Goal: Task Accomplishment & Management: Use online tool/utility

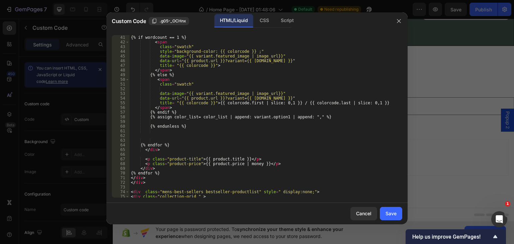
scroll to position [328, 0]
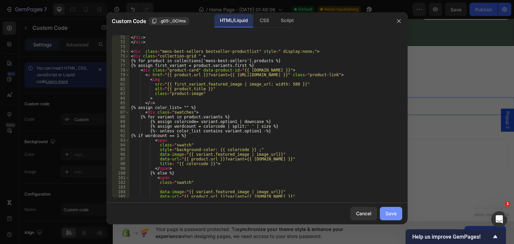
drag, startPoint x: 390, startPoint y: 207, endPoint x: 387, endPoint y: 217, distance: 10.5
click at [389, 213] on button "Save" at bounding box center [391, 213] width 22 height 13
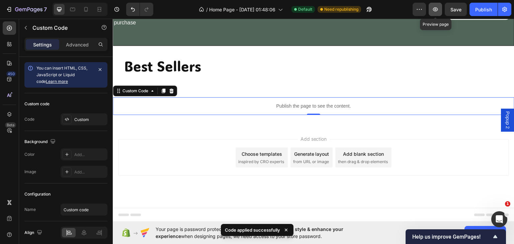
click at [433, 7] on icon "button" at bounding box center [435, 9] width 7 height 7
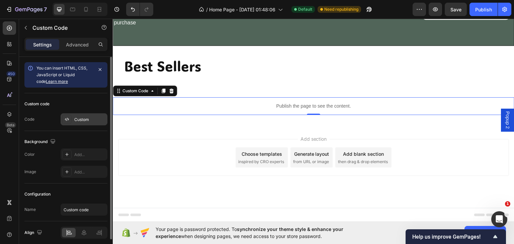
click at [87, 118] on div "Custom" at bounding box center [89, 120] width 31 height 6
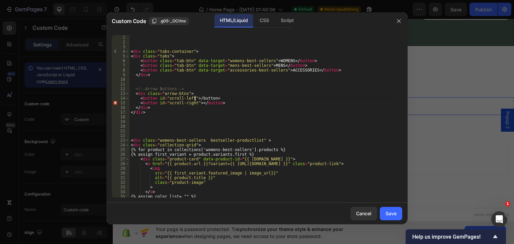
click at [195, 98] on div "< div class = "tabs-container" > < div class = "tabs" > < button class = "tab-b…" at bounding box center [264, 121] width 268 height 172
click at [197, 102] on div "< div class = "tabs-container" > < div class = "tabs" > < button class = "tab-b…" at bounding box center [264, 121] width 268 height 172
type textarea "<button id="scroll-right"> ➡</button>"
click at [240, 120] on div "< div class = "tabs-container" > < div class = "tabs" > < button class = "tab-b…" at bounding box center [264, 121] width 268 height 172
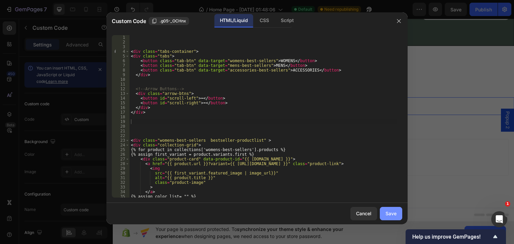
click at [388, 213] on div "Save" at bounding box center [391, 213] width 11 height 7
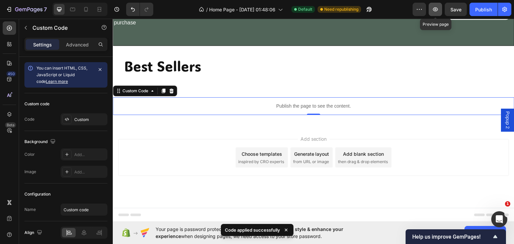
click at [436, 9] on icon "button" at bounding box center [435, 9] width 7 height 7
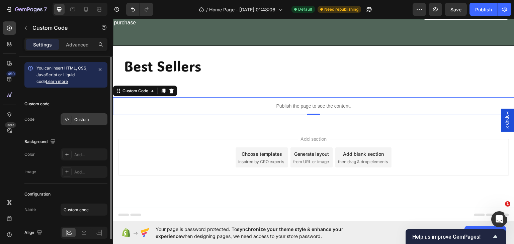
click at [86, 116] on div "Custom" at bounding box center [84, 120] width 47 height 12
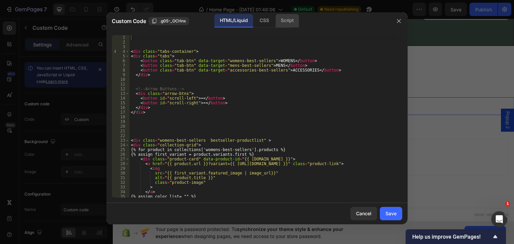
click at [280, 18] on div "Script" at bounding box center [287, 20] width 23 height 13
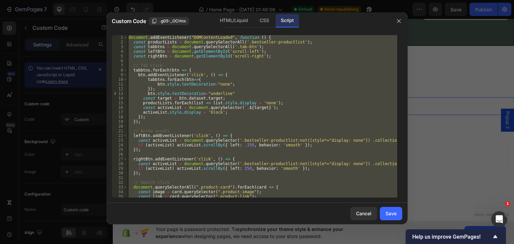
click at [244, 81] on div "document . addEventListener ( "DOMContentLoaded" , function ( ) { const product…" at bounding box center [262, 116] width 270 height 163
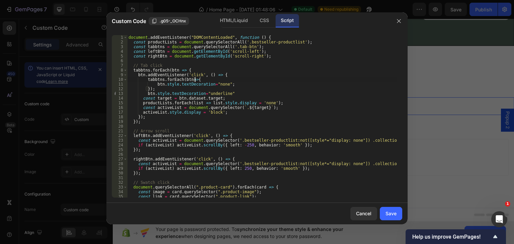
scroll to position [47, 0]
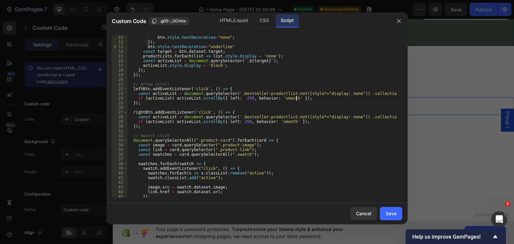
click at [301, 99] on div "tabbtns . forEach ( btn => { btn . style . textDecoration = "none" ; }) ; btn .…" at bounding box center [262, 116] width 270 height 172
type textarea "if (activeList) activeList.scrollBy({ left: -250, behavior: 'smooth' });"
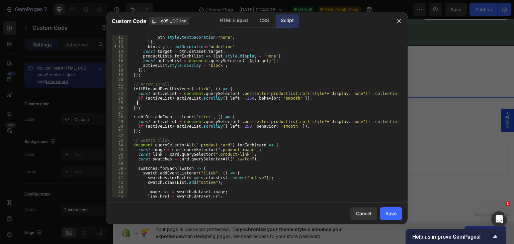
type textarea "i"
click at [172, 98] on div "tabbtns . forEach ( btn => { btn . style . textDecoration = "none" ; }) ; btn .…" at bounding box center [262, 116] width 270 height 172
type textarea "activeList.scrollBy({ left: -250, behavior: 'smooth' });"
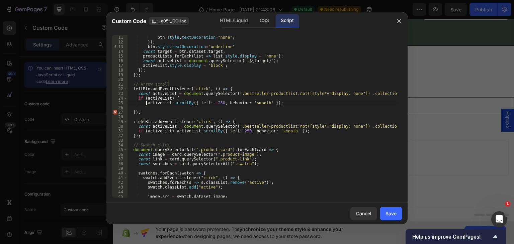
click at [282, 106] on div "tabbtns . forEach ( btn => { btn . style . textDecoration = "none" ; }) ; btn .…" at bounding box center [262, 116] width 270 height 172
click at [285, 105] on div "tabbtns . forEach ( btn => { btn . style . textDecoration = "none" ; }) ; btn .…" at bounding box center [262, 116] width 270 height 172
click at [277, 101] on div "tabbtns . forEach ( btn => { btn . style . textDecoration = "none" ; }) ; btn .…" at bounding box center [262, 116] width 270 height 172
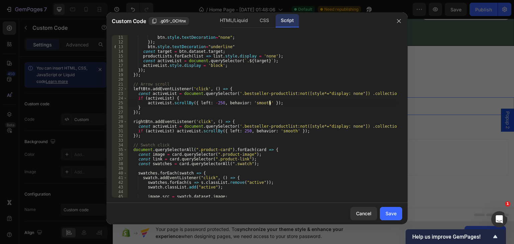
type textarea "activeList.scrollBy({ left: -250, behavior: 'smooth' });"
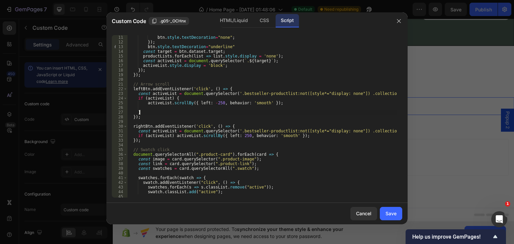
click at [143, 113] on div "tabbtns . forEach ( btn => { btn . style . textDecoration = "none" ; }) ; btn .…" at bounding box center [262, 116] width 270 height 172
type textarea "}"
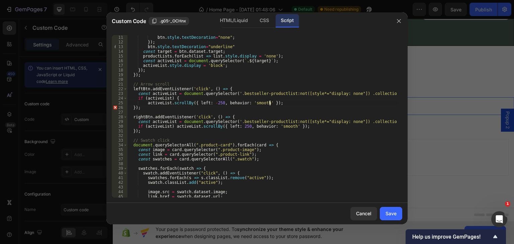
click at [181, 96] on div "tabbtns . forEach ( btn => { btn . style . textDecoration = "none" ; }) ; btn .…" at bounding box center [262, 116] width 270 height 172
click at [147, 102] on div "tabbtns . forEach ( btn => { btn . style . textDecoration = "none" ; }) ; btn .…" at bounding box center [262, 116] width 270 height 172
type textarea "if (activeList) activeList.scrollBy({ left: -250, behavior: 'smooth' });"
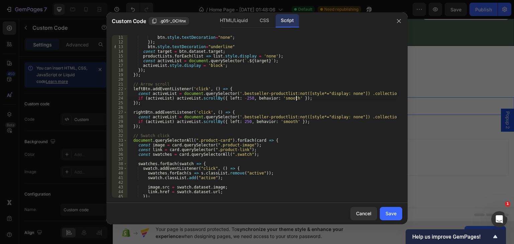
click at [307, 99] on div "tabbtns . forEach ( btn => { btn . style . textDecoration = "none" ; }) ; btn .…" at bounding box center [262, 116] width 270 height 172
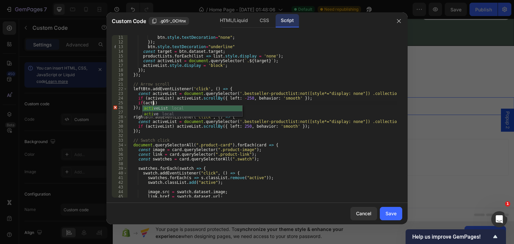
scroll to position [0, 2]
click at [174, 107] on div "active List local active local" at bounding box center [193, 117] width 100 height 23
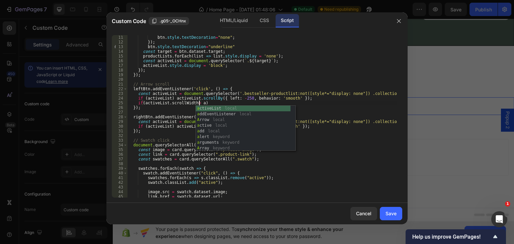
scroll to position [0, 6]
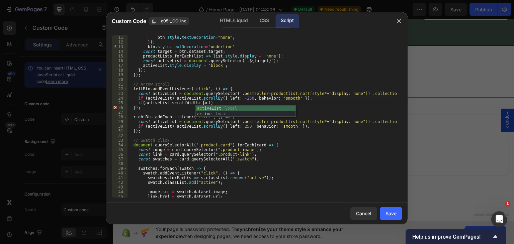
click at [225, 108] on div "act iveList local act ive local" at bounding box center [246, 117] width 100 height 23
click at [196, 103] on div "tabbtns . forEach ( btn => { btn . style . textDecoration = "none" ; }) ; btn .…" at bounding box center [262, 116] width 270 height 172
click at [255, 105] on div "tabbtns . forEach ( btn => { btn . style . textDecoration = "none" ; }) ; btn .…" at bounding box center [262, 116] width 270 height 172
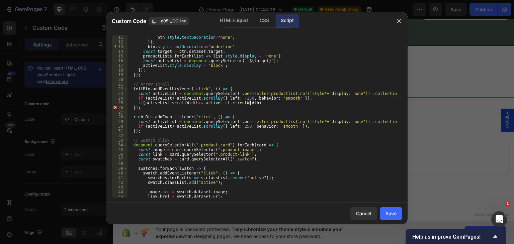
type textarea "if(activeList.scrollWidth>= activeList.clientWidth){"
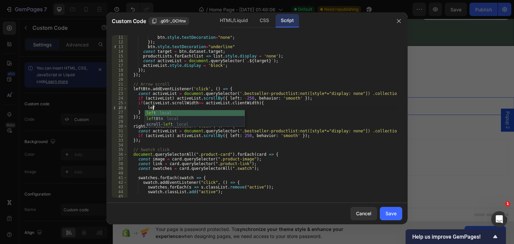
scroll to position [0, 2]
click at [160, 120] on div "left local left Btn local scroll- left local" at bounding box center [195, 125] width 100 height 28
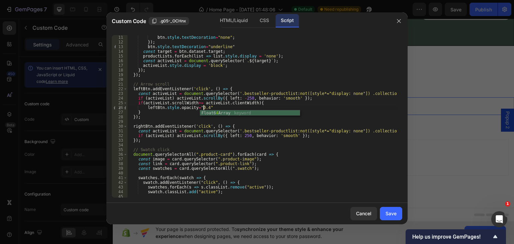
scroll to position [0, 6]
click at [217, 106] on div "tabbtns . forEach ( btn => { btn . style . textDecoration = "none" ; }) ; btn .…" at bounding box center [262, 116] width 270 height 172
click at [195, 108] on div "tabbtns . forEach ( btn => { btn . style . textDecoration = "none" ; }) ; btn .…" at bounding box center [262, 116] width 270 height 172
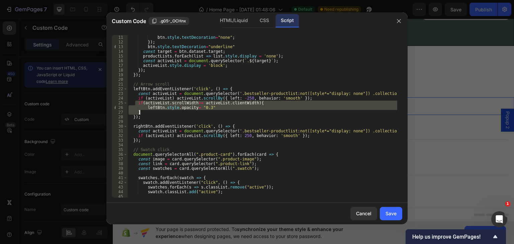
drag, startPoint x: 135, startPoint y: 102, endPoint x: 183, endPoint y: 113, distance: 49.1
click at [183, 113] on div "tabbtns . forEach ( btn => { btn . style . textDecoration = "none" ; }) ; btn .…" at bounding box center [262, 116] width 270 height 172
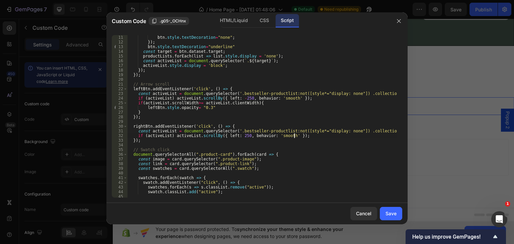
click at [300, 137] on div "tabbtns . forEach ( btn => { btn . style . textDecoration = "none" ; }) ; btn .…" at bounding box center [262, 116] width 270 height 172
type textarea "if (activeList) activeList.scrollBy({ left: 250, behavior: 'smooth' });"
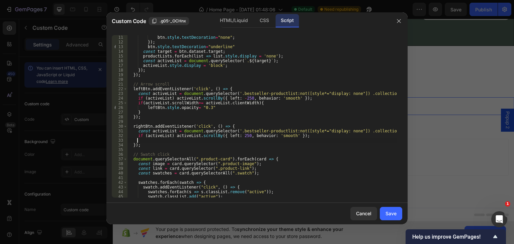
paste textarea "}"
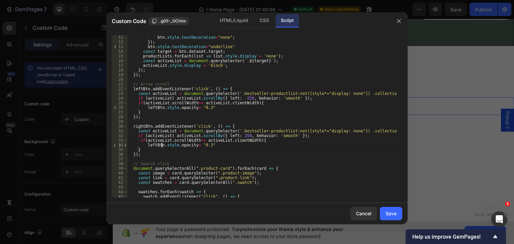
click at [162, 145] on div "tabbtns . forEach ( btn => { btn . style . textDecoration = "none" ; }) ; btn .…" at bounding box center [262, 116] width 270 height 172
click at [183, 150] on div "right Btn local scroll- right local" at bounding box center [186, 159] width 100 height 23
click at [209, 148] on div "tabbtns . forEach ( btn => { btn . style . textDecoration = "none" ; }) ; btn .…" at bounding box center [262, 116] width 270 height 172
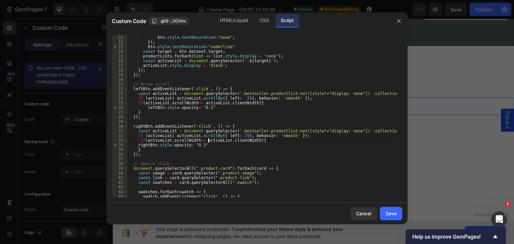
click at [209, 142] on div "tabbtns . forEach ( btn => { btn . style . textDecoration = "none" ; }) ; btn .…" at bounding box center [262, 116] width 270 height 172
click at [201, 147] on div "tabbtns . forEach ( btn => { btn . style . textDecoration = "none" ; }) ; btn .…" at bounding box center [262, 116] width 270 height 172
type textarea "rightBtn.style.opacity= "0.3";"
click at [385, 212] on button "Save" at bounding box center [391, 213] width 22 height 13
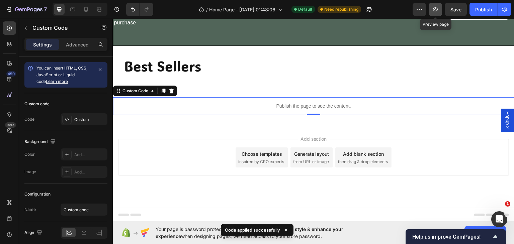
click at [437, 9] on icon "button" at bounding box center [436, 9] width 2 height 2
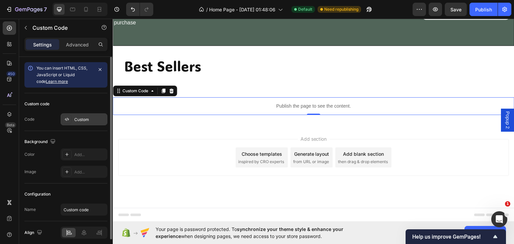
click at [79, 117] on div "Custom" at bounding box center [89, 120] width 31 height 6
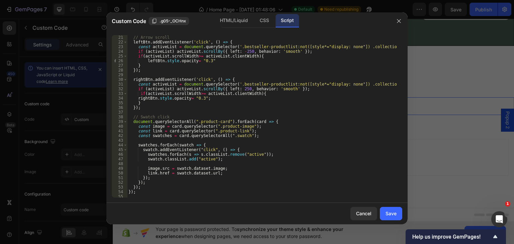
scroll to position [94, 0]
click at [196, 93] on div "// Arrow scroll leftBtn . addEventListener ( 'click' , ( ) => { const activeLis…" at bounding box center [262, 116] width 270 height 172
click at [250, 93] on div "// Arrow scroll leftBtn . addEventListener ( 'click' , ( ) => { const activeLis…" at bounding box center [262, 116] width 270 height 172
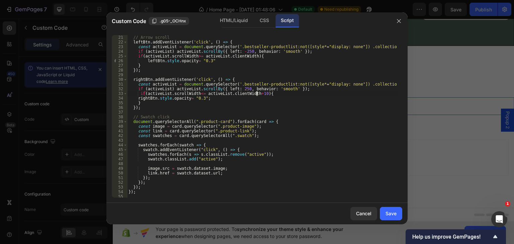
click at [197, 55] on div "// Arrow scroll leftBtn . addEventListener ( 'click' , ( ) => { const activeLis…" at bounding box center [262, 116] width 270 height 172
type textarea "if(activeList.scrollWidth<= activeList.clientWidth){"
click at [393, 215] on div "Save" at bounding box center [391, 213] width 11 height 7
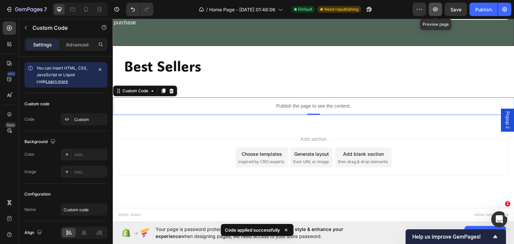
click at [432, 10] on button "button" at bounding box center [435, 9] width 13 height 13
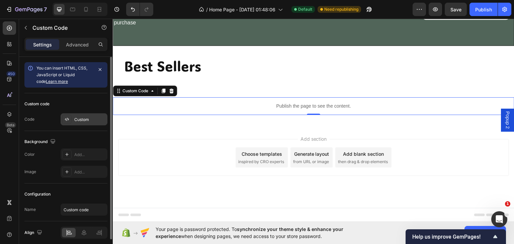
click at [80, 115] on div "Custom" at bounding box center [84, 120] width 47 height 12
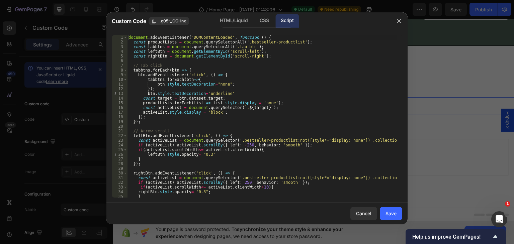
scroll to position [47, 0]
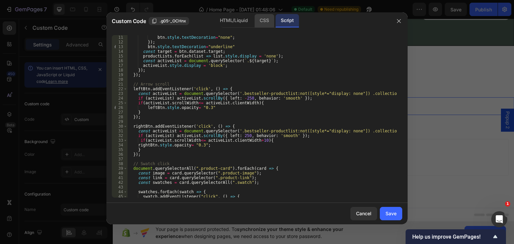
click at [263, 19] on div "CSS" at bounding box center [265, 20] width 20 height 13
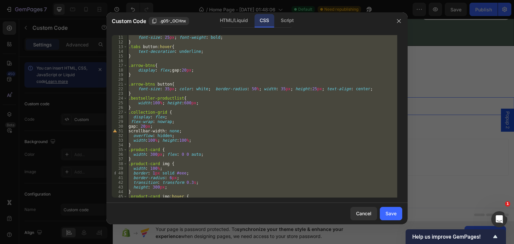
click at [166, 74] on div ".tabs button { font-size : 25 px ; font-weight : bold ; } .tabs button :hover {…" at bounding box center [262, 116] width 270 height 163
type textarea "}"
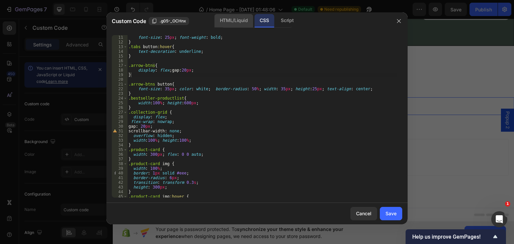
drag, startPoint x: 234, startPoint y: 17, endPoint x: 232, endPoint y: 31, distance: 14.6
click at [234, 17] on div "HTML/Liquid" at bounding box center [234, 20] width 39 height 13
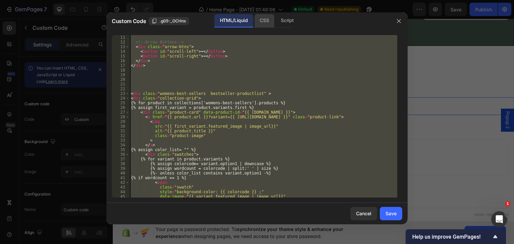
click at [267, 19] on div "CSS" at bounding box center [265, 20] width 20 height 13
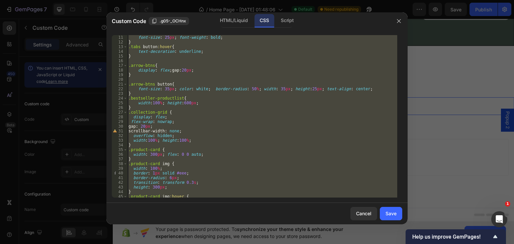
click at [132, 80] on div ".tabs button { font-size : 25 px ; font-weight : bold ; } .tabs button :hover {…" at bounding box center [262, 116] width 270 height 163
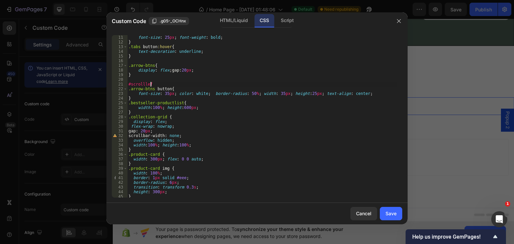
scroll to position [0, 1]
type textarea "#scrollleft{"
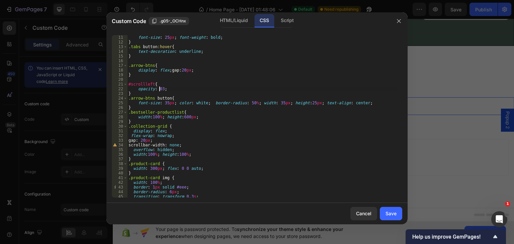
scroll to position [0, 3]
click at [287, 21] on div "Script" at bounding box center [287, 20] width 23 height 13
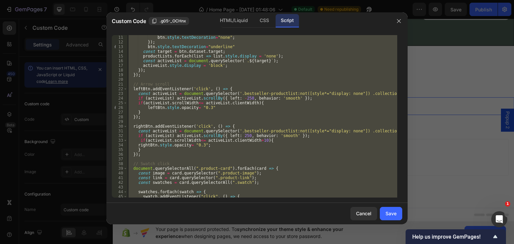
scroll to position [0, 0]
click at [166, 114] on div "tabbtns . forEach ( btn => { btn . style . textDecoration = "none" ; }) ; btn .…" at bounding box center [262, 116] width 270 height 163
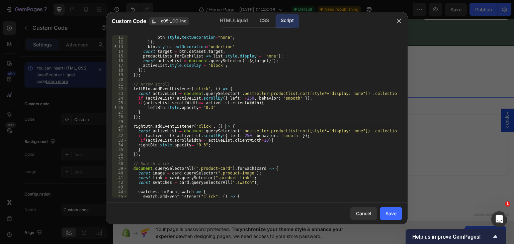
click at [240, 126] on div "tabbtns . forEach ( btn => { btn . style . textDecoration = "none" ; }) ; btn .…" at bounding box center [262, 116] width 270 height 172
click at [195, 141] on div "tabbtns . forEach ( btn => { btn . style . textDecoration = "none" ; }) ; btn .…" at bounding box center [262, 116] width 270 height 172
click at [199, 140] on div "tabbtns . forEach ( btn => { btn . style . textDecoration = "none" ; }) ; btn .…" at bounding box center [262, 116] width 270 height 172
click at [253, 141] on div "tabbtns . forEach ( btn => { btn . style . textDecoration = "none" ; }) ; btn .…" at bounding box center [262, 116] width 270 height 172
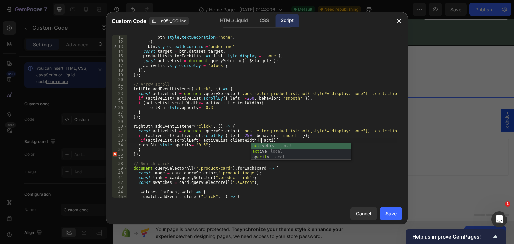
scroll to position [0, 11]
click at [296, 145] on div "acti veList local acti ve local" at bounding box center [301, 154] width 100 height 23
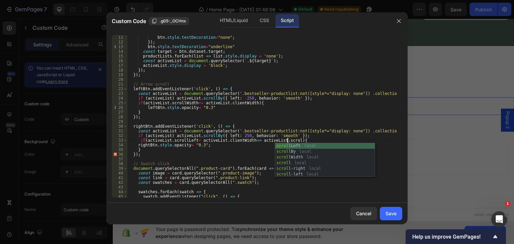
scroll to position [0, 13]
click at [294, 156] on div "scroll Left local scroll By local scroll Width local scroll local scroll -right…" at bounding box center [325, 166] width 100 height 46
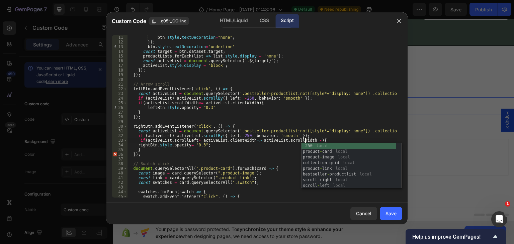
scroll to position [0, 15]
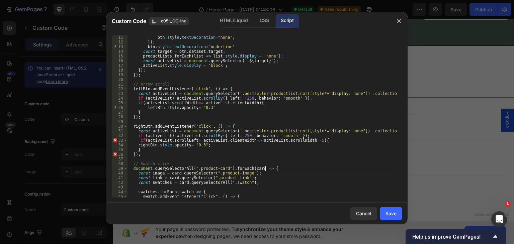
click at [312, 170] on div "tabbtns . forEach ( btn => { btn . style . textDecoration = "none" ; }) ; btn .…" at bounding box center [262, 116] width 270 height 172
click at [303, 141] on div "tabbtns . forEach ( btn => { btn . style . textDecoration = "none" ; }) ; btn .…" at bounding box center [262, 116] width 270 height 172
click at [251, 141] on div "tabbtns . forEach ( btn => { btn . style . textDecoration = "none" ; }) ; btn .…" at bounding box center [262, 116] width 270 height 172
drag, startPoint x: 305, startPoint y: 139, endPoint x: 309, endPoint y: 148, distance: 9.8
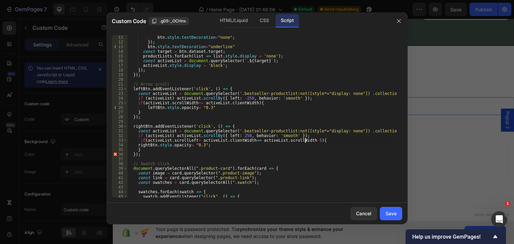
click at [305, 139] on div "tabbtns . forEach ( btn => { btn . style . textDecoration = "none" ; }) ; btn .…" at bounding box center [262, 116] width 270 height 172
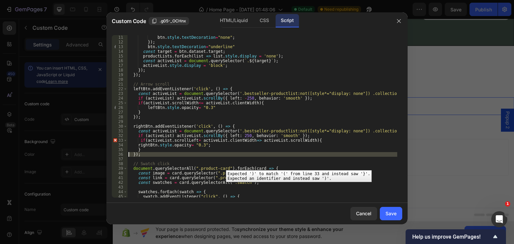
click at [115, 153] on div "36" at bounding box center [120, 154] width 16 height 5
type textarea "});"
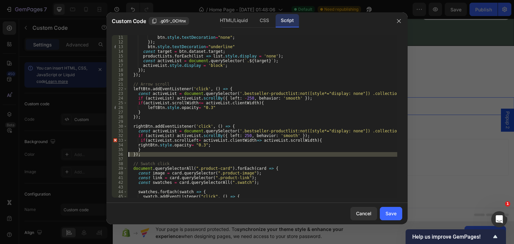
click at [158, 160] on div "tabbtns . forEach ( btn => { btn . style . textDecoration = "none" ; }) ; btn .…" at bounding box center [262, 116] width 270 height 163
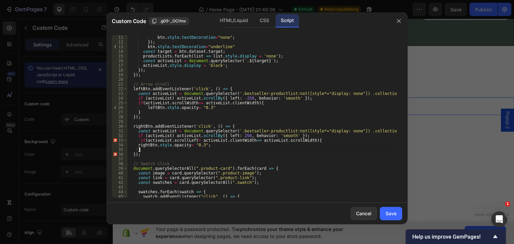
click at [204, 150] on div "tabbtns . forEach ( btn => { btn . style . textDecoration = "none" ; }) ; btn .…" at bounding box center [262, 116] width 270 height 172
click at [191, 167] on div "tabbtns . forEach ( btn => { btn . style . textDecoration = "none" ; }) ; btn .…" at bounding box center [262, 116] width 270 height 172
click at [301, 138] on div "tabbtns . forEach ( btn => { btn . style . textDecoration = "none" ; }) ; btn .…" at bounding box center [262, 116] width 270 height 172
click at [236, 145] on div "active List local active local" at bounding box center [244, 154] width 100 height 23
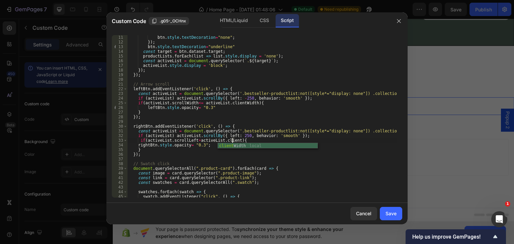
scroll to position [0, 8]
click at [236, 145] on div "client Width local" at bounding box center [268, 151] width 100 height 17
click at [247, 152] on div "tabbtns . forEach ( btn => { btn . style . textDecoration = "none" ; }) ; btn .…" at bounding box center [262, 116] width 270 height 172
click at [244, 142] on div "tabbtns . forEach ( btn => { btn . style . textDecoration = "none" ; }) ; btn .…" at bounding box center [262, 116] width 270 height 172
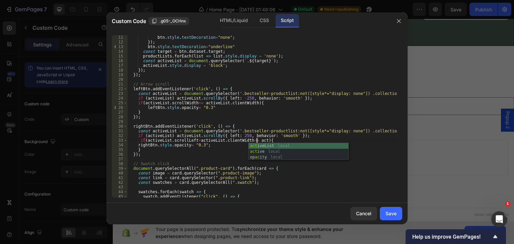
scroll to position [0, 11]
click at [264, 144] on div "act iveList local act ive local op ac i t y local" at bounding box center [299, 157] width 100 height 28
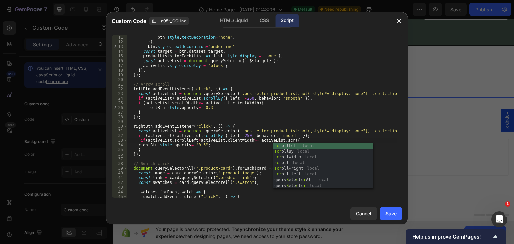
scroll to position [0, 12]
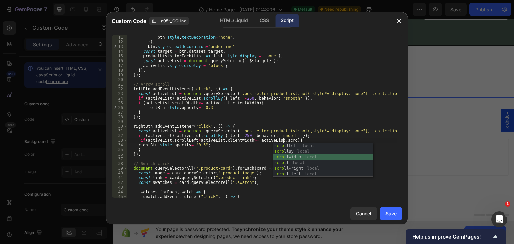
click at [290, 157] on div "scro llLeft local scro llBy local scro llWidth local scro ll local scro ll-righ…" at bounding box center [323, 166] width 100 height 46
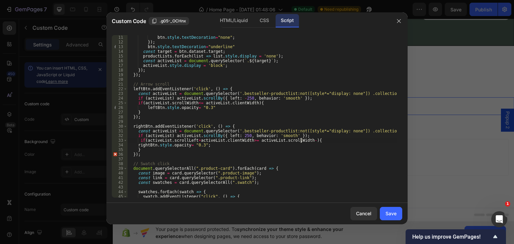
scroll to position [0, 14]
click at [296, 147] on div "tabbtns . forEach ( btn => { btn . style . textDecoration = "none" ; }) ; btn .…" at bounding box center [262, 116] width 270 height 172
click at [253, 114] on div "tabbtns . forEach ( btn => { btn . style . textDecoration = "none" ; }) ; btn .…" at bounding box center [262, 116] width 270 height 172
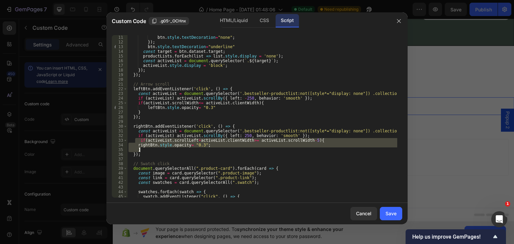
drag, startPoint x: 136, startPoint y: 141, endPoint x: 149, endPoint y: 149, distance: 15.8
click at [149, 149] on div "tabbtns . forEach ( btn => { btn . style . textDecoration = "none" ; }) ; btn .…" at bounding box center [262, 116] width 270 height 172
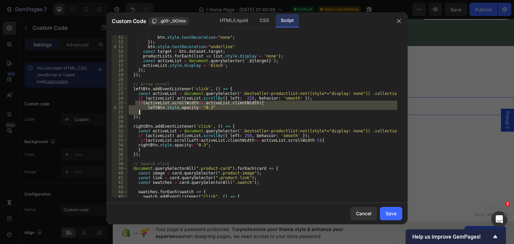
drag, startPoint x: 136, startPoint y: 103, endPoint x: 158, endPoint y: 111, distance: 23.3
click at [158, 111] on div "tabbtns . forEach ( btn => { btn . style . textDecoration = "none" ; }) ; btn .…" at bounding box center [262, 116] width 270 height 172
type textarea "leftBtn.style.opacity= "0.3" }"
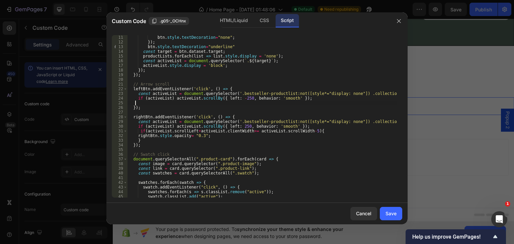
scroll to position [0, 0]
paste textarea "}"
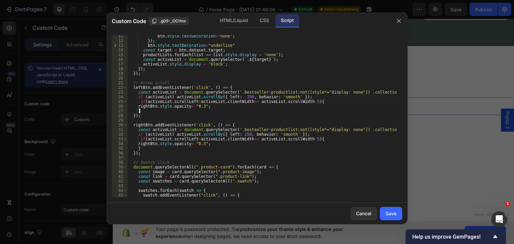
scroll to position [48, 0]
type textarea "}"
click at [391, 213] on div "Save" at bounding box center [391, 213] width 11 height 7
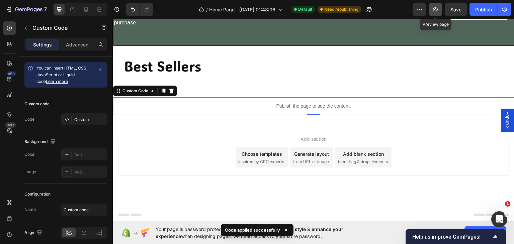
click at [436, 9] on icon "button" at bounding box center [435, 9] width 7 height 7
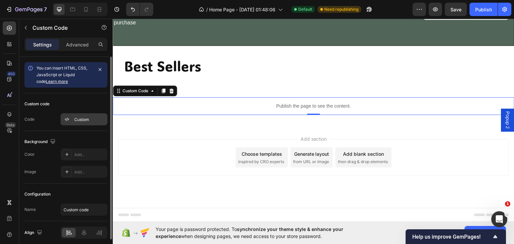
click at [78, 119] on div "Custom" at bounding box center [89, 120] width 31 height 6
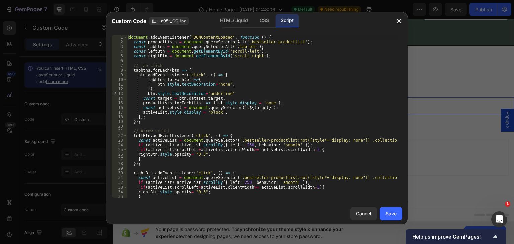
scroll to position [47, 0]
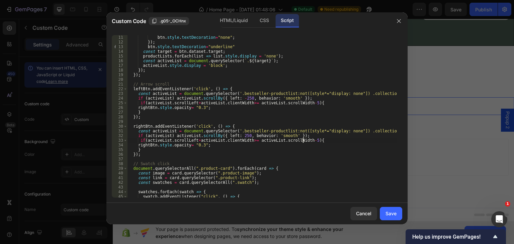
click at [303, 141] on div "tabbtns . forEach ( btn => { btn . style . textDecoration = "none" ; }) ; btn .…" at bounding box center [262, 116] width 270 height 172
click at [245, 103] on div "tabbtns . forEach ( btn => { btn . style . textDecoration = "none" ; }) ; btn .…" at bounding box center [262, 116] width 270 height 172
type textarea "if(activeList.scrollLeft+activeList.clientWidth<= activeList.scrollWidth-5){"
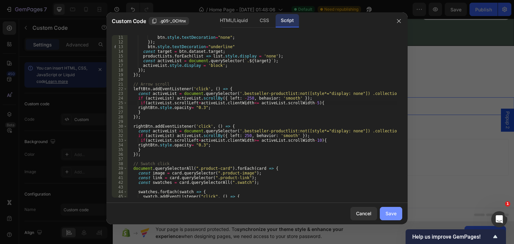
click at [389, 212] on div "Save" at bounding box center [391, 213] width 11 height 7
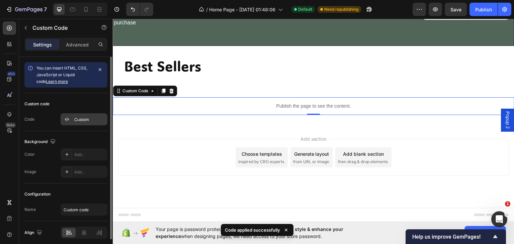
click at [87, 120] on div "Custom" at bounding box center [89, 120] width 31 height 6
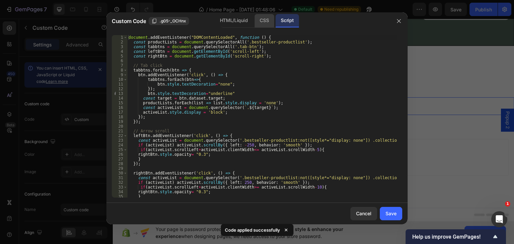
click at [266, 19] on div "CSS" at bounding box center [265, 20] width 20 height 13
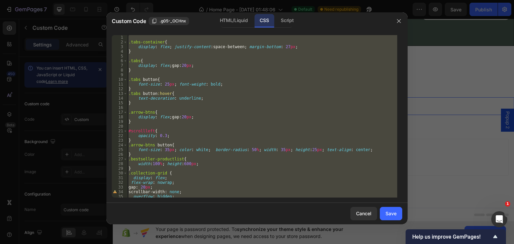
click at [172, 132] on div ".tabs-container { display : flex ; justify-content : space-between ; margin-bot…" at bounding box center [262, 116] width 270 height 163
type textarea "#scrollleft{"
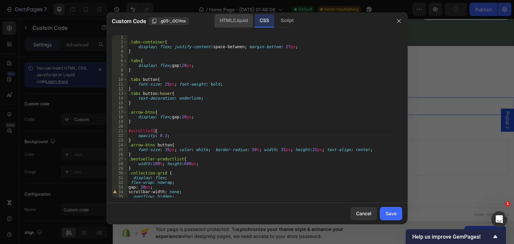
click at [229, 17] on div "HTML/Liquid" at bounding box center [234, 20] width 39 height 13
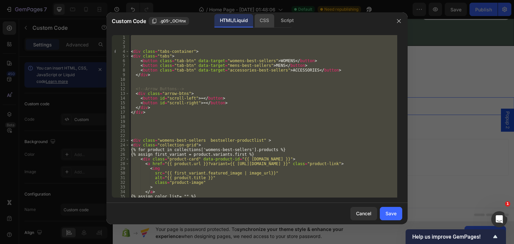
click at [264, 19] on div "CSS" at bounding box center [265, 20] width 20 height 13
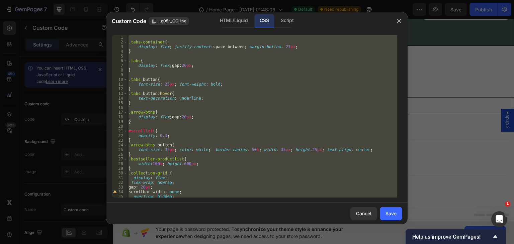
click at [142, 129] on div ".tabs-container { display : flex ; justify-content : space-between ; margin-bot…" at bounding box center [262, 116] width 270 height 163
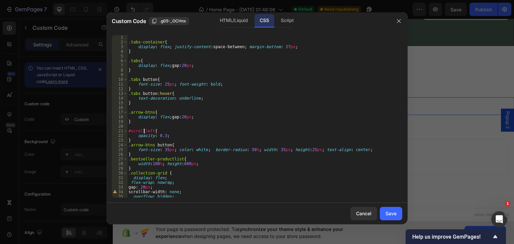
click at [143, 130] on div ".tabs-container { display : flex ; justify-content : space-between ; margin-bot…" at bounding box center [262, 121] width 270 height 172
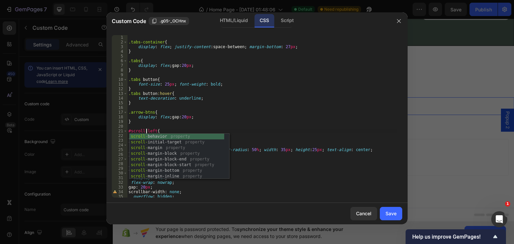
scroll to position [0, 1]
type textarea "#scroll-left{"
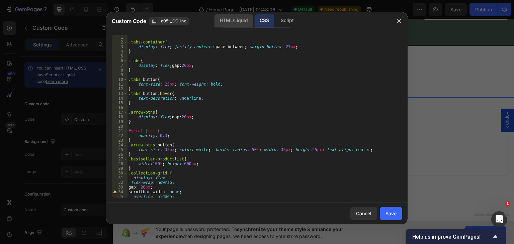
click at [237, 22] on div "HTML/Liquid" at bounding box center [234, 20] width 39 height 13
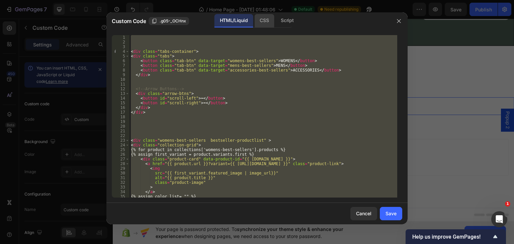
click at [263, 20] on div "CSS" at bounding box center [265, 20] width 20 height 13
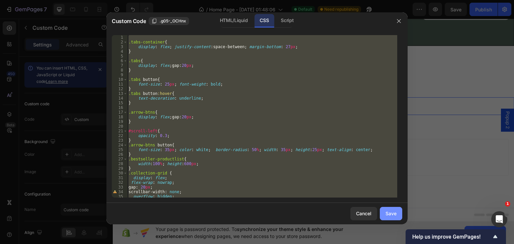
click at [387, 213] on div "Save" at bounding box center [391, 213] width 11 height 7
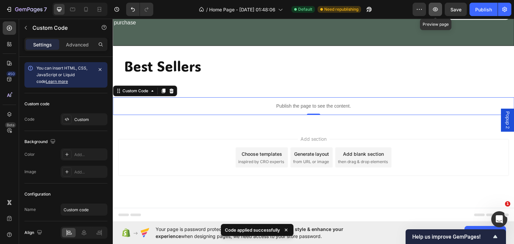
click at [433, 8] on icon "button" at bounding box center [435, 9] width 7 height 7
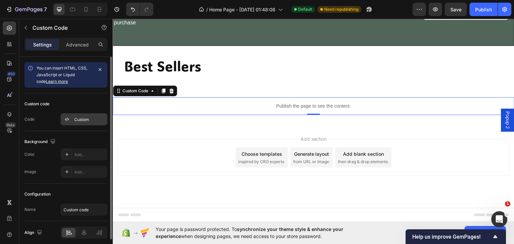
click at [72, 114] on div "Custom" at bounding box center [84, 120] width 47 height 12
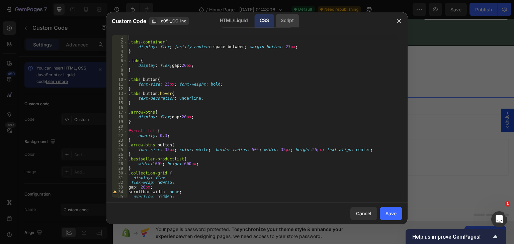
click at [285, 23] on div "Script" at bounding box center [287, 20] width 23 height 13
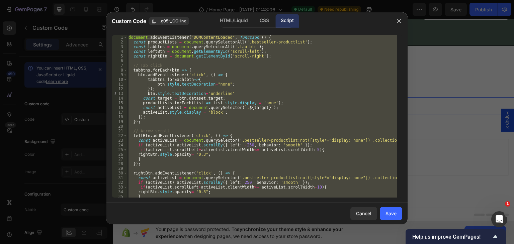
click at [257, 88] on div "document . addEventListener ( "DOMContentLoaded" , function ( ) { const product…" at bounding box center [262, 116] width 270 height 163
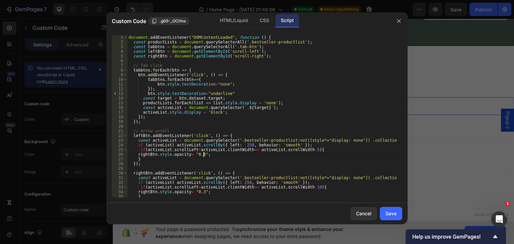
click at [212, 153] on div "document . addEventListener ( "DOMContentLoaded" , function ( ) { const product…" at bounding box center [262, 121] width 270 height 172
type textarea "rightBtn.style.opacity= "0.3";"
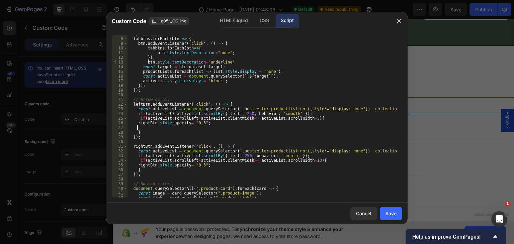
scroll to position [34, 0]
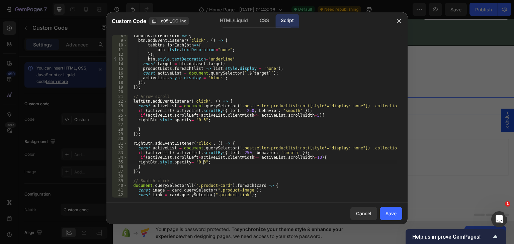
click at [210, 164] on div "tabbtns . forEach ( btn => { btn . addEventListener ( 'click' , ( ) => { tabbtn…" at bounding box center [262, 119] width 270 height 172
type textarea "rightBtn.style.opacity= "0.3";"
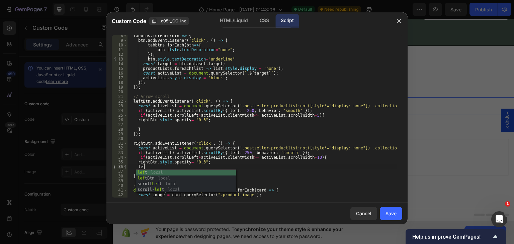
scroll to position [0, 1]
click at [153, 178] on div "left local left Btn local scroll Left local scroll- left local" at bounding box center [186, 187] width 100 height 34
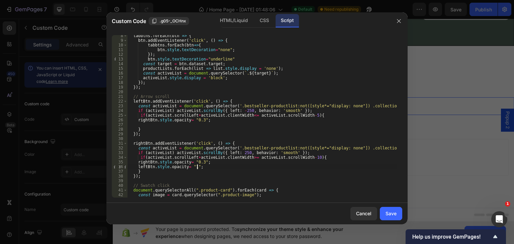
scroll to position [0, 5]
click at [206, 122] on div "tabbtns . forEach ( btn => { btn . addEventListener ( 'click' , ( ) => { tabbtn…" at bounding box center [262, 119] width 270 height 172
type textarea "rightBtn.style.opacity= "0.3";"
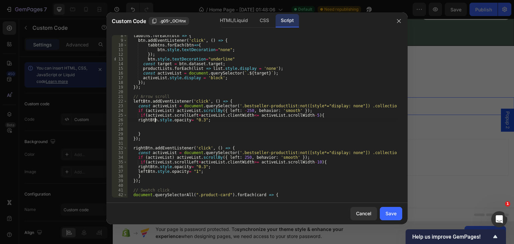
click at [155, 118] on div "tabbtns . forEach ( btn => { btn . addEventListener ( 'click' , ( ) => { tabbtn…" at bounding box center [262, 119] width 270 height 172
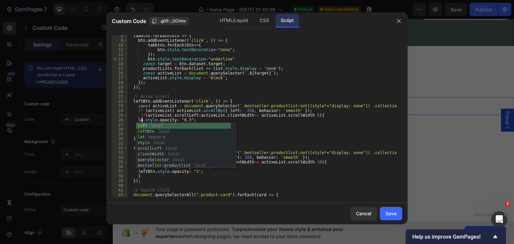
scroll to position [0, 1]
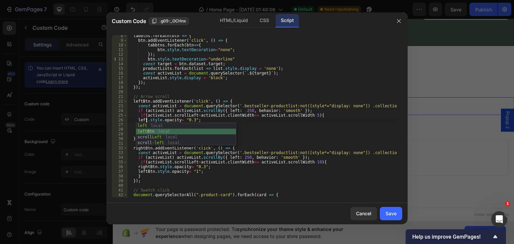
click at [144, 129] on div "left local left Btn local scroll Left local scroll- left local" at bounding box center [186, 140] width 100 height 34
type textarea "leftBtn.style.opacity= "0.3";"
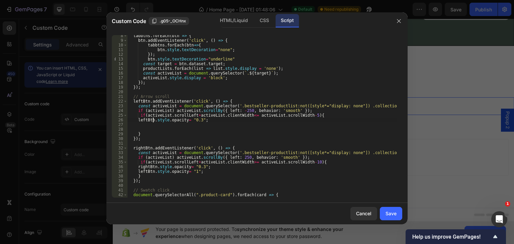
click at [202, 121] on div "tabbtns . forEach ( btn => { btn . addEventListener ( 'click' , ( ) => { tabbtn…" at bounding box center [262, 119] width 270 height 172
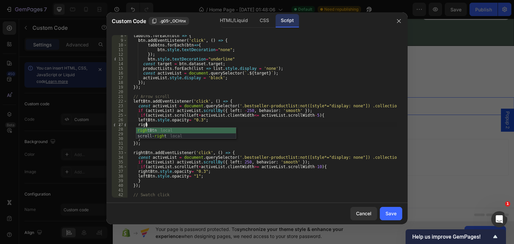
scroll to position [0, 1]
click at [192, 132] on div "righ tBtn local scroll- righ t local" at bounding box center [186, 139] width 100 height 23
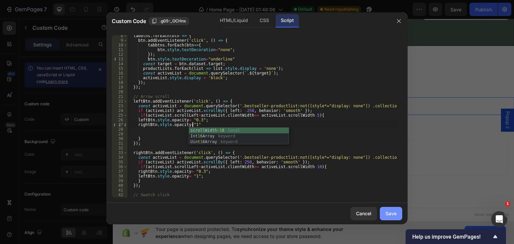
type textarea "rightBtn.style.opacity="1"
click at [389, 210] on button "Save" at bounding box center [391, 213] width 22 height 13
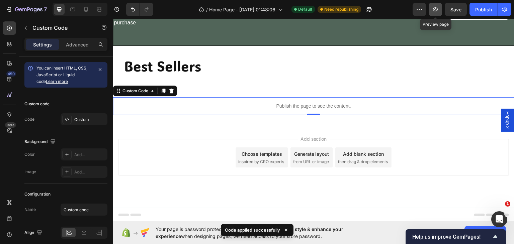
click at [434, 11] on icon "button" at bounding box center [435, 9] width 7 height 7
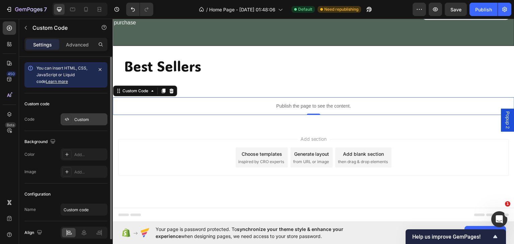
click at [70, 121] on div at bounding box center [66, 119] width 9 height 9
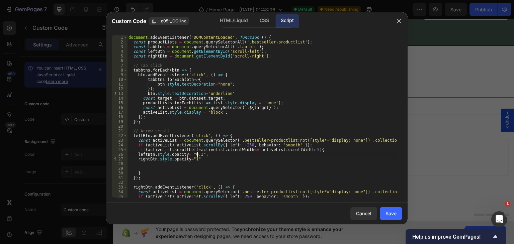
click at [197, 155] on div "document . addEventListener ( "DOMContentLoaded" , function ( ) { const product…" at bounding box center [262, 121] width 270 height 172
click at [194, 159] on div "document . addEventListener ( "DOMContentLoaded" , function ( ) { const product…" at bounding box center [262, 121] width 270 height 172
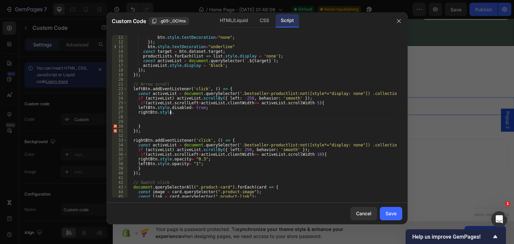
scroll to position [0, 0]
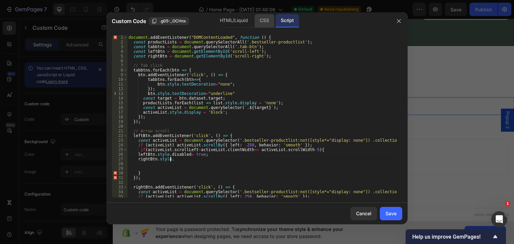
type textarea "[DOMAIN_NAME]."
click at [267, 19] on div "CSS" at bounding box center [265, 20] width 20 height 13
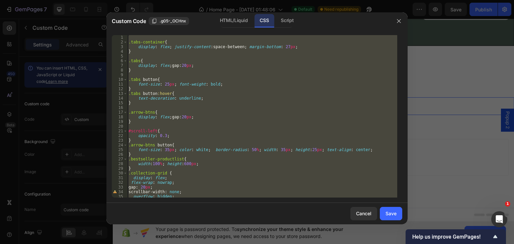
click at [193, 58] on div ".tabs-container { display : flex ; justify-content : space-between ; margin-bot…" at bounding box center [262, 116] width 270 height 163
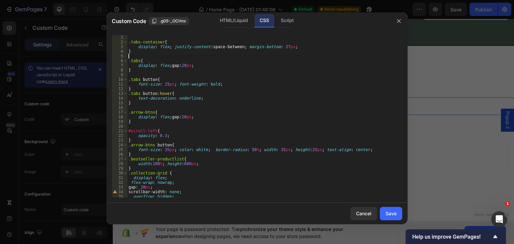
click at [166, 137] on div ".tabs-container { display : flex ; justify-content : space-between ; margin-bot…" at bounding box center [262, 121] width 270 height 172
type textarea "o"
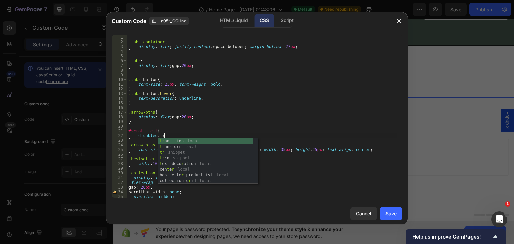
scroll to position [0, 3]
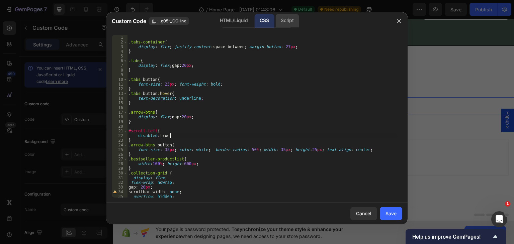
click at [283, 23] on div "Script" at bounding box center [287, 20] width 23 height 13
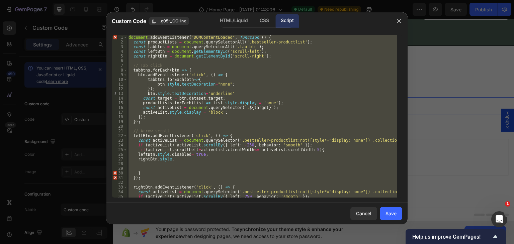
scroll to position [0, 0]
click at [247, 71] on div "document . addEventListener ( "DOMContentLoaded" , function ( ) { const product…" at bounding box center [262, 116] width 270 height 163
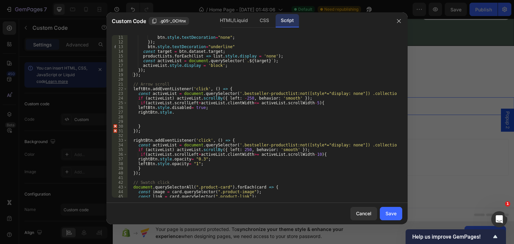
scroll to position [94, 0]
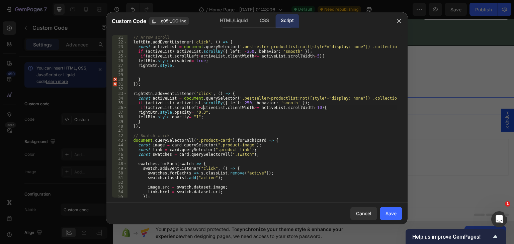
click at [204, 110] on div "// Arrow scroll leftBtn . addEventListener ( 'click' , ( ) => { const activeLis…" at bounding box center [262, 116] width 270 height 172
click at [206, 113] on div "// Arrow scroll leftBtn . addEventListener ( 'click' , ( ) => { const activeLis…" at bounding box center [262, 116] width 270 height 172
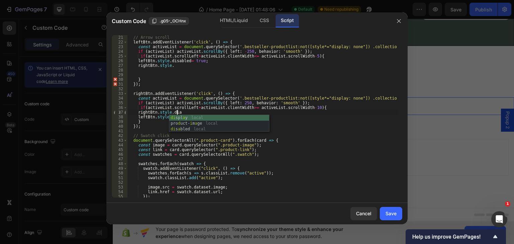
scroll to position [0, 4]
click at [188, 119] on div "di s a ble d local" at bounding box center [219, 123] width 100 height 17
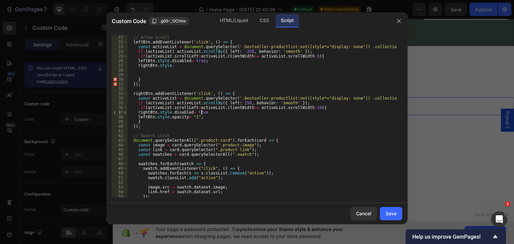
scroll to position [0, 6]
click at [196, 117] on div "// Arrow scroll leftBtn . addEventListener ( 'click' , ( ) => { const activeLis…" at bounding box center [262, 116] width 270 height 172
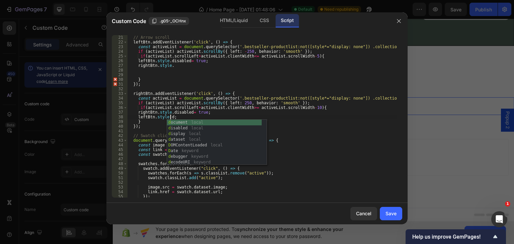
scroll to position [0, 3]
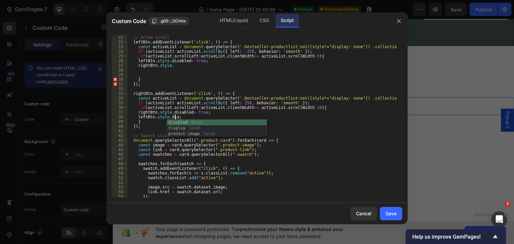
click at [192, 124] on div "di s a bled local di spl a y local pro d uct- i m a ge local" at bounding box center [217, 134] width 100 height 28
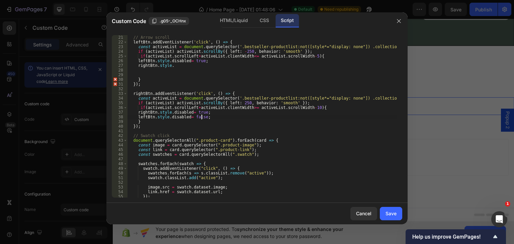
scroll to position [0, 6]
type textarea "leftBtn.style.disabled= false;"
drag, startPoint x: 385, startPoint y: 212, endPoint x: 363, endPoint y: 91, distance: 123.0
click at [385, 212] on button "Save" at bounding box center [391, 213] width 22 height 13
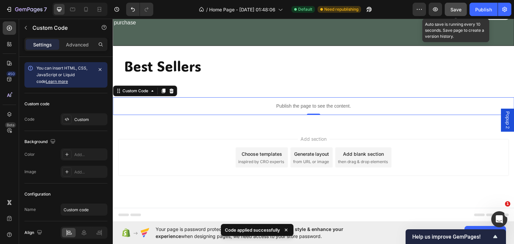
click at [456, 8] on span "Save" at bounding box center [456, 10] width 11 height 6
